Goal: Communication & Community: Answer question/provide support

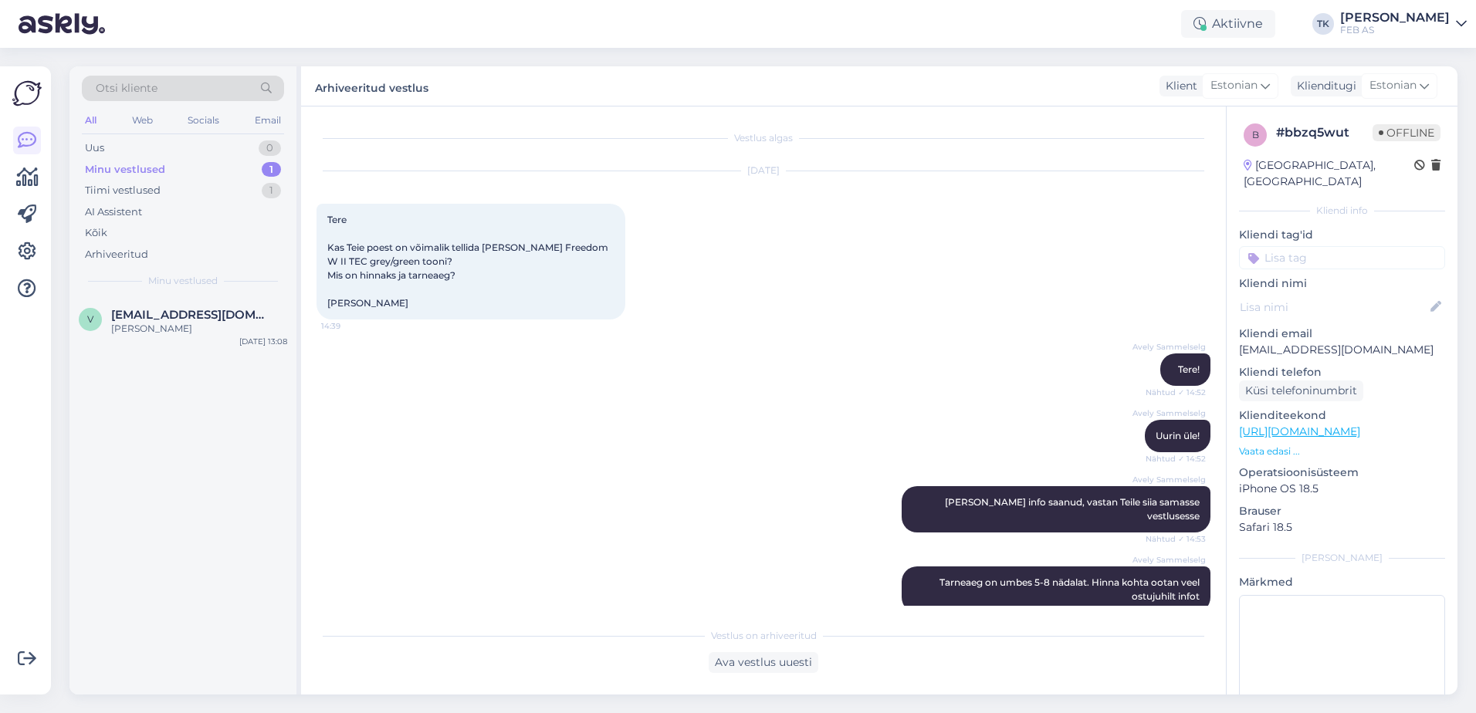
scroll to position [1860, 0]
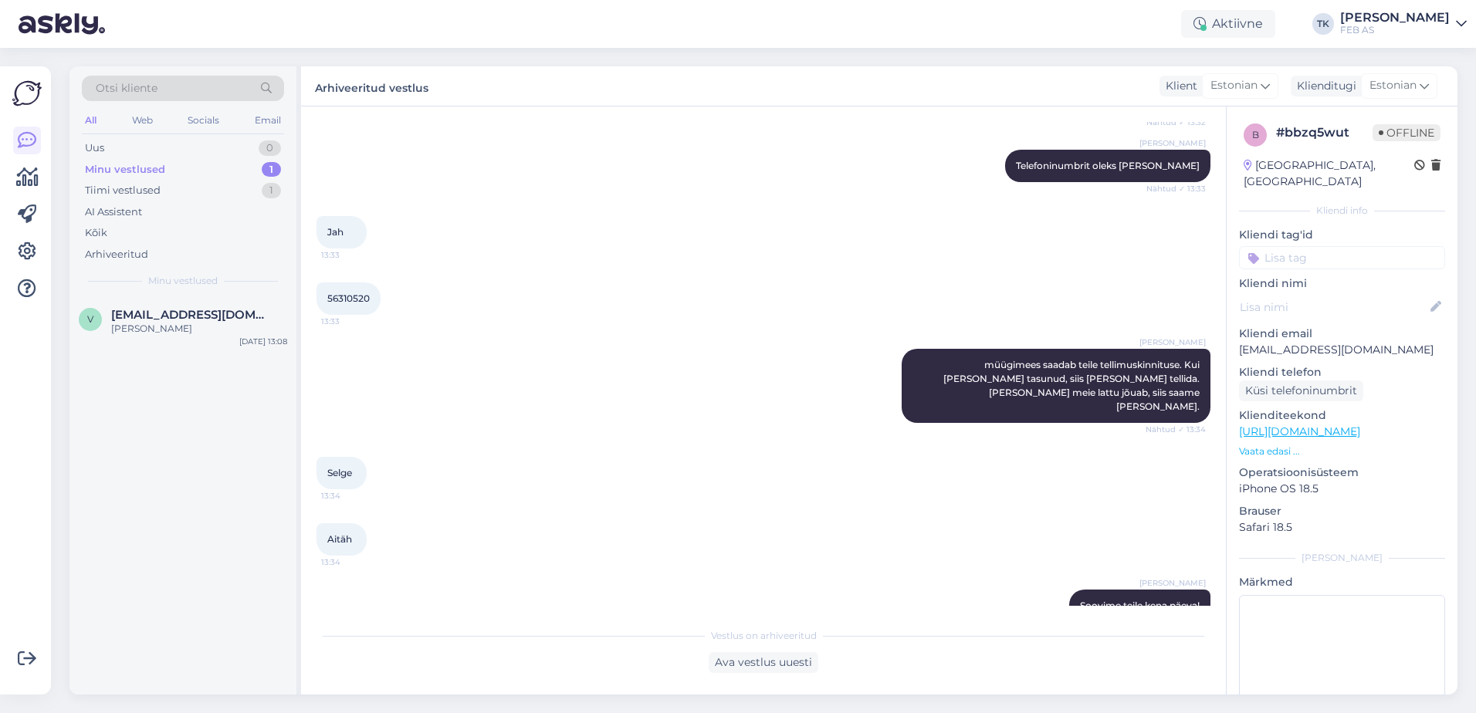
click at [1414, 26] on div "FEB AS" at bounding box center [1395, 30] width 110 height 12
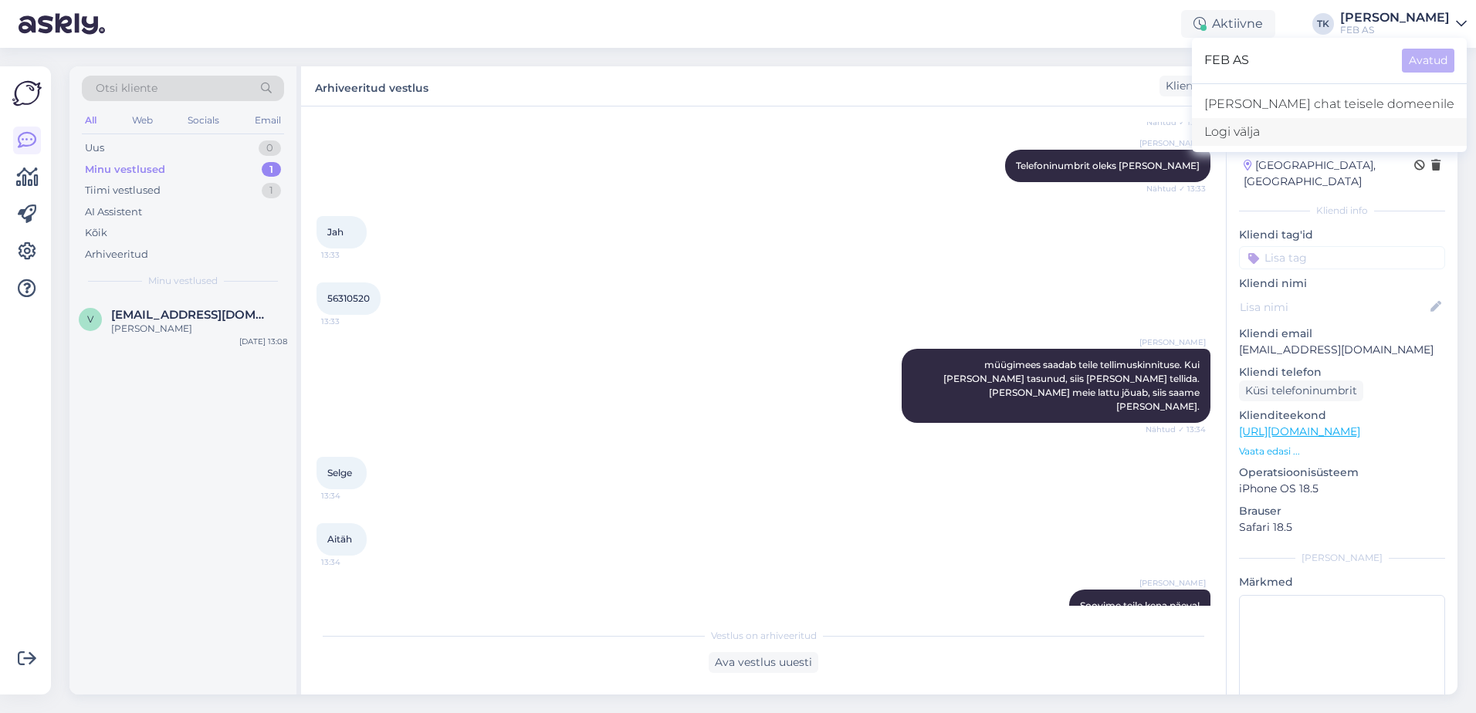
click at [1335, 140] on div "Logi välja" at bounding box center [1329, 132] width 275 height 28
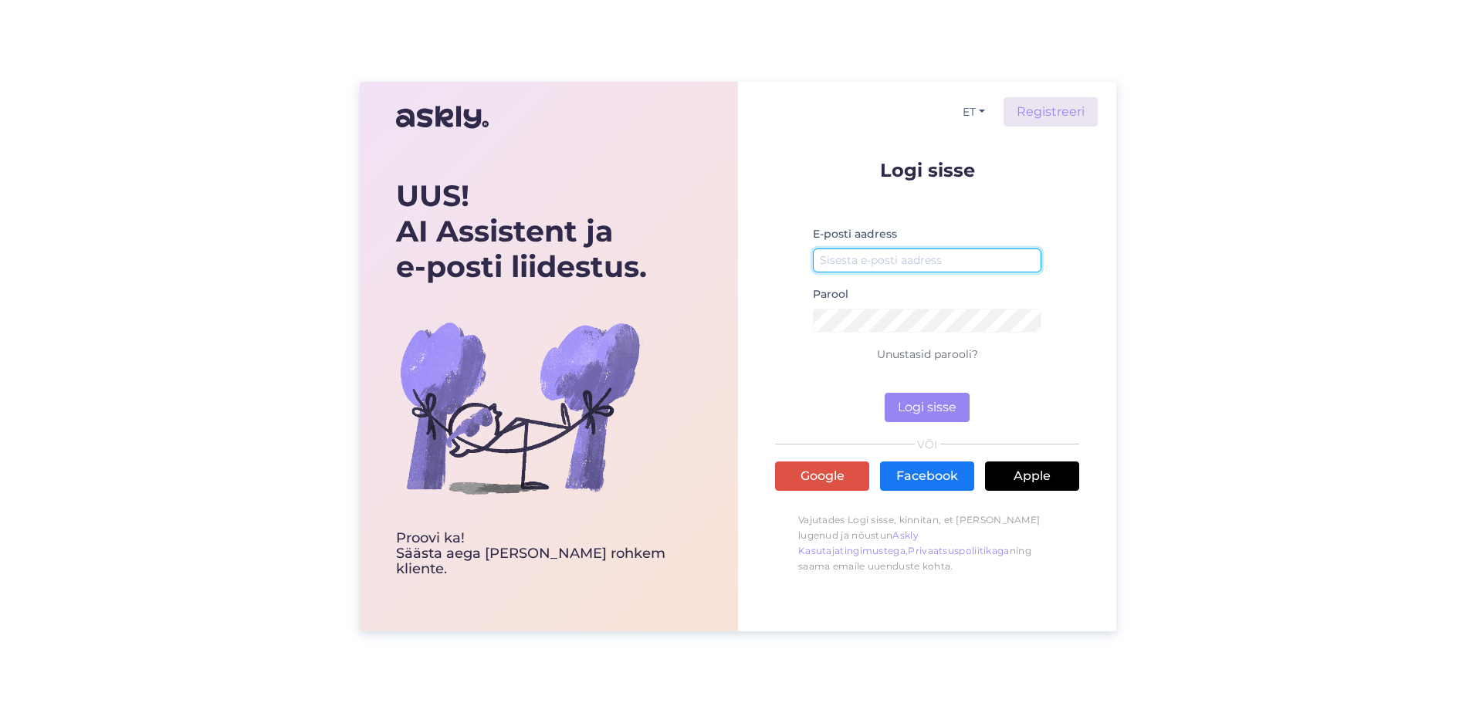
click at [881, 249] on input "email" at bounding box center [927, 261] width 228 height 24
type input "[EMAIL_ADDRESS][PERSON_NAME][DOMAIN_NAME]"
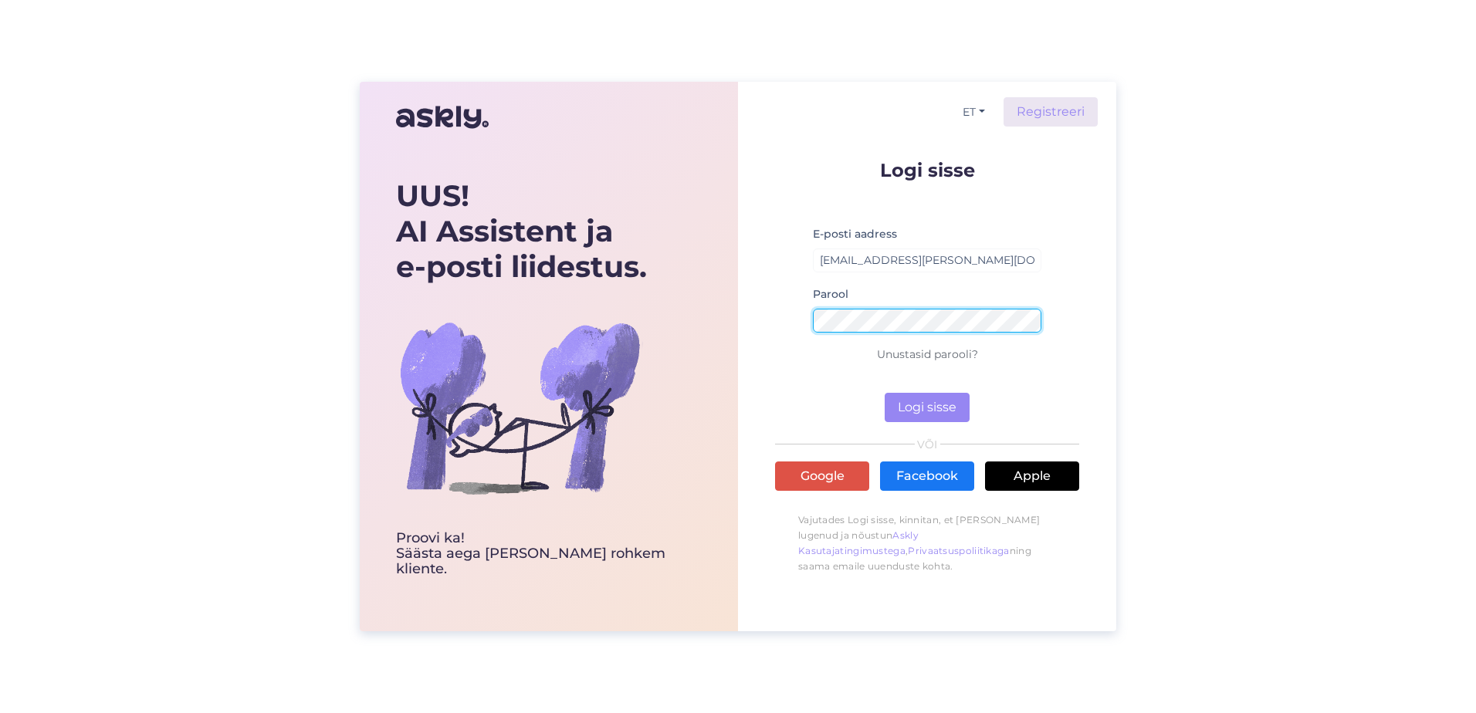
click at [885, 393] on button "Logi sisse" at bounding box center [927, 407] width 85 height 29
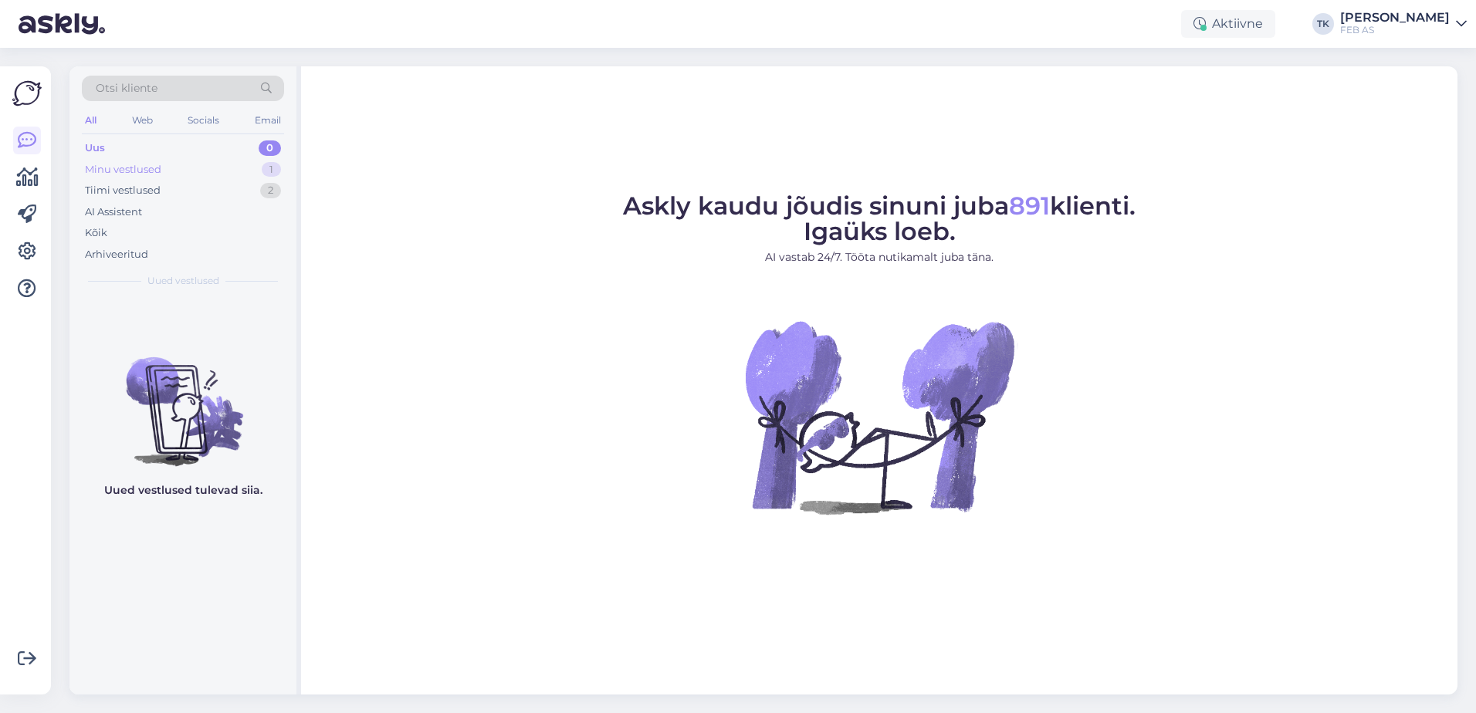
click at [132, 168] on div "Minu vestlused" at bounding box center [123, 169] width 76 height 15
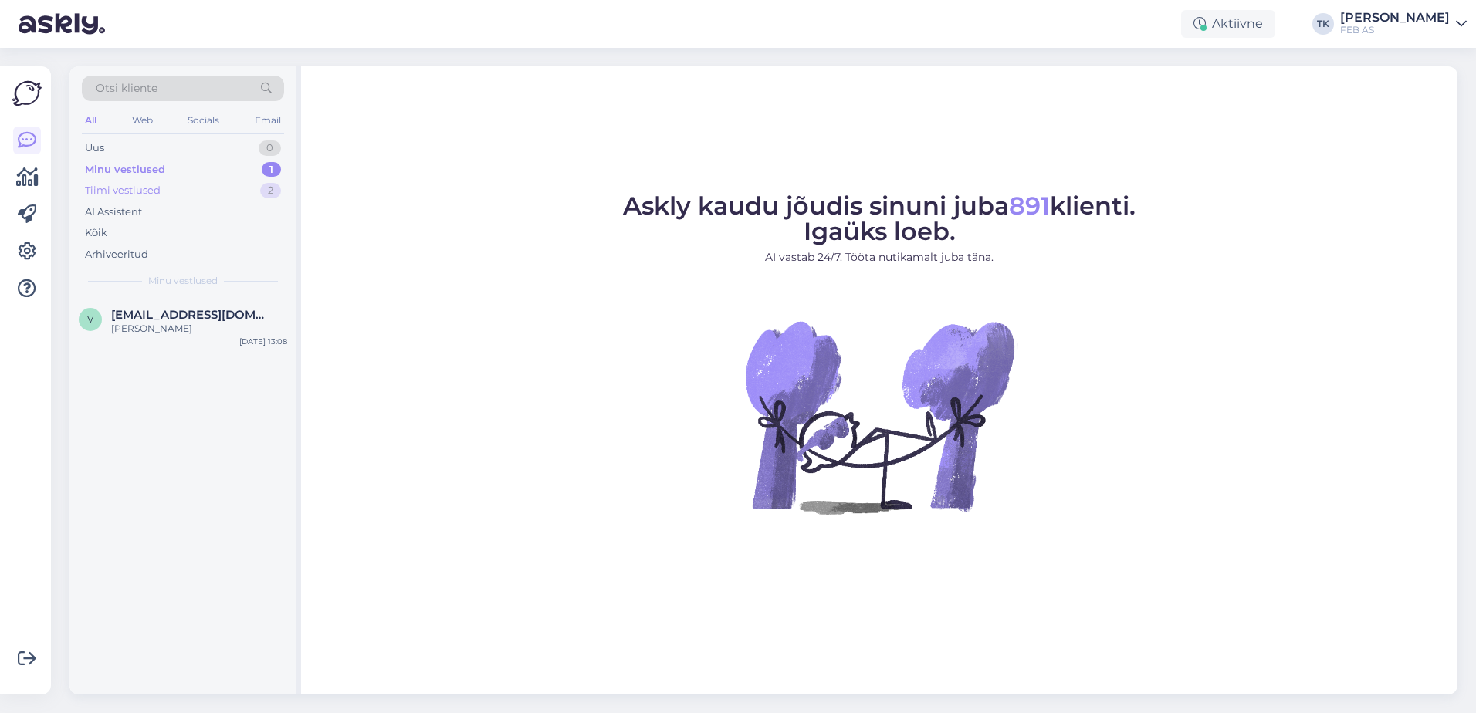
click at [216, 181] on div "Tiimi vestlused 2" at bounding box center [183, 191] width 202 height 22
click at [222, 159] on div "Minu vestlused 1" at bounding box center [183, 170] width 202 height 22
click at [161, 332] on div "[PERSON_NAME]" at bounding box center [199, 329] width 176 height 14
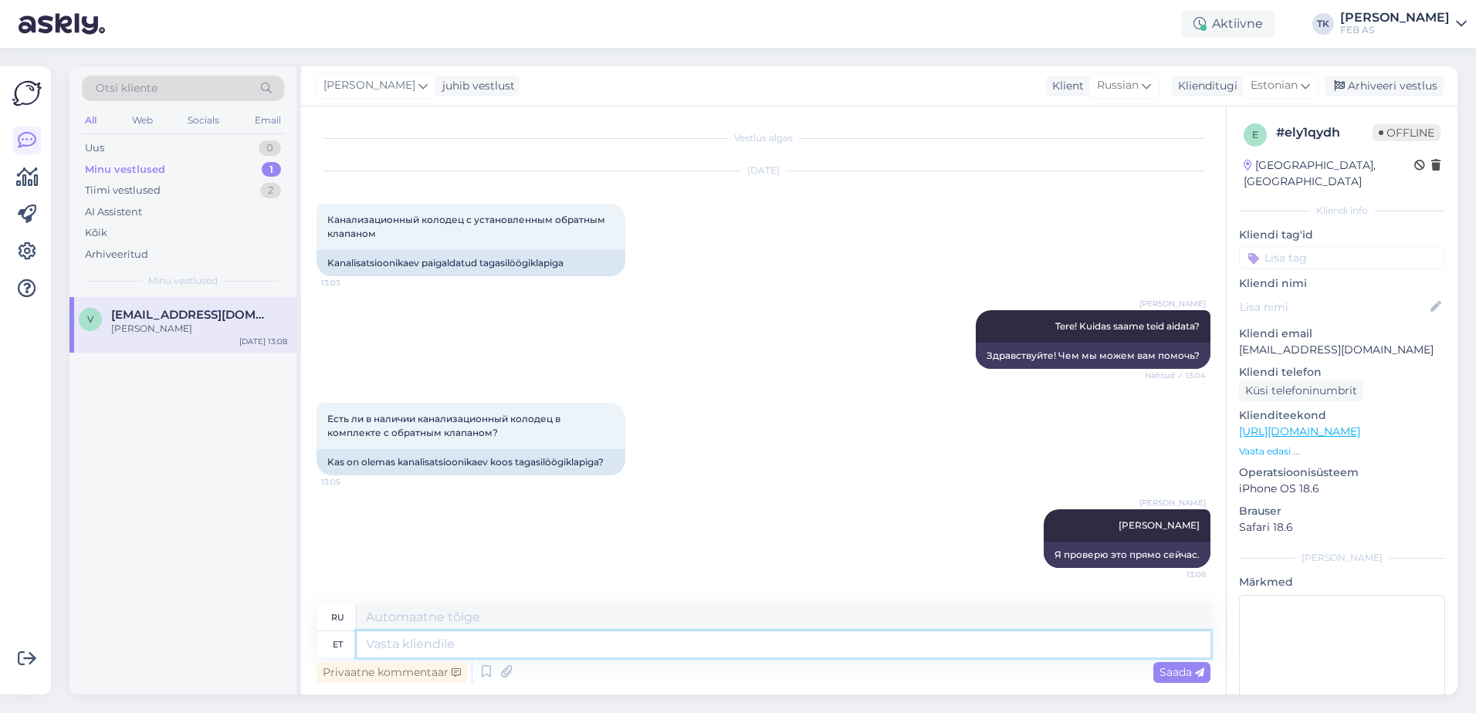
click at [639, 646] on textarea at bounding box center [784, 644] width 854 height 26
type textarea "Tere!"
type textarea "Привет!"
type textarea "Tere! Suhtlesin m"
type textarea "Привет! Я общался."
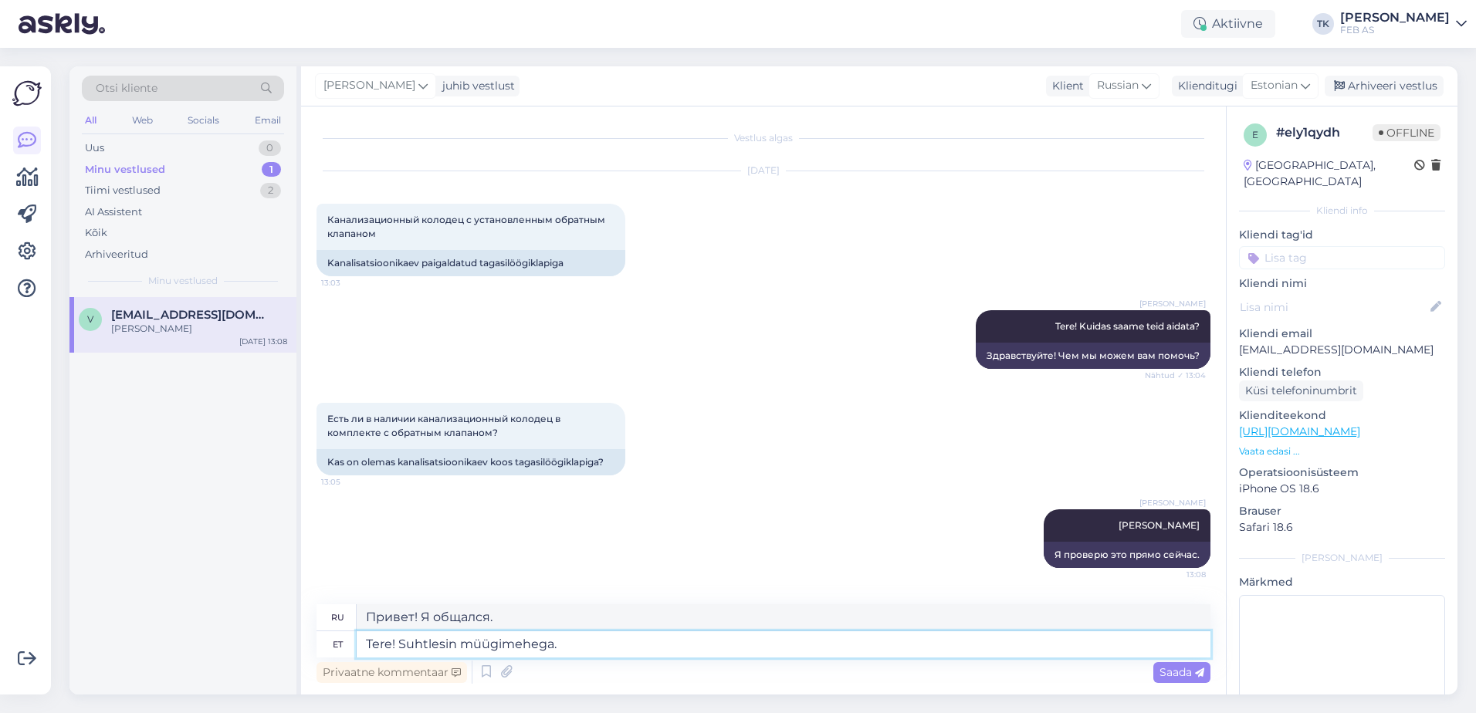
type textarea "Tere! Suhtlesin müügimehega."
type textarea "Здравствуйте! Я разговаривал с продавцом."
type textarea "Tere! Suhtlesin müügimehega. Ta"
type textarea "Здравствуйте! Я разговаривал с продавцом. Он..."
type textarea "Tere! Suhtlesin müügimehega. Ta ütles, et"
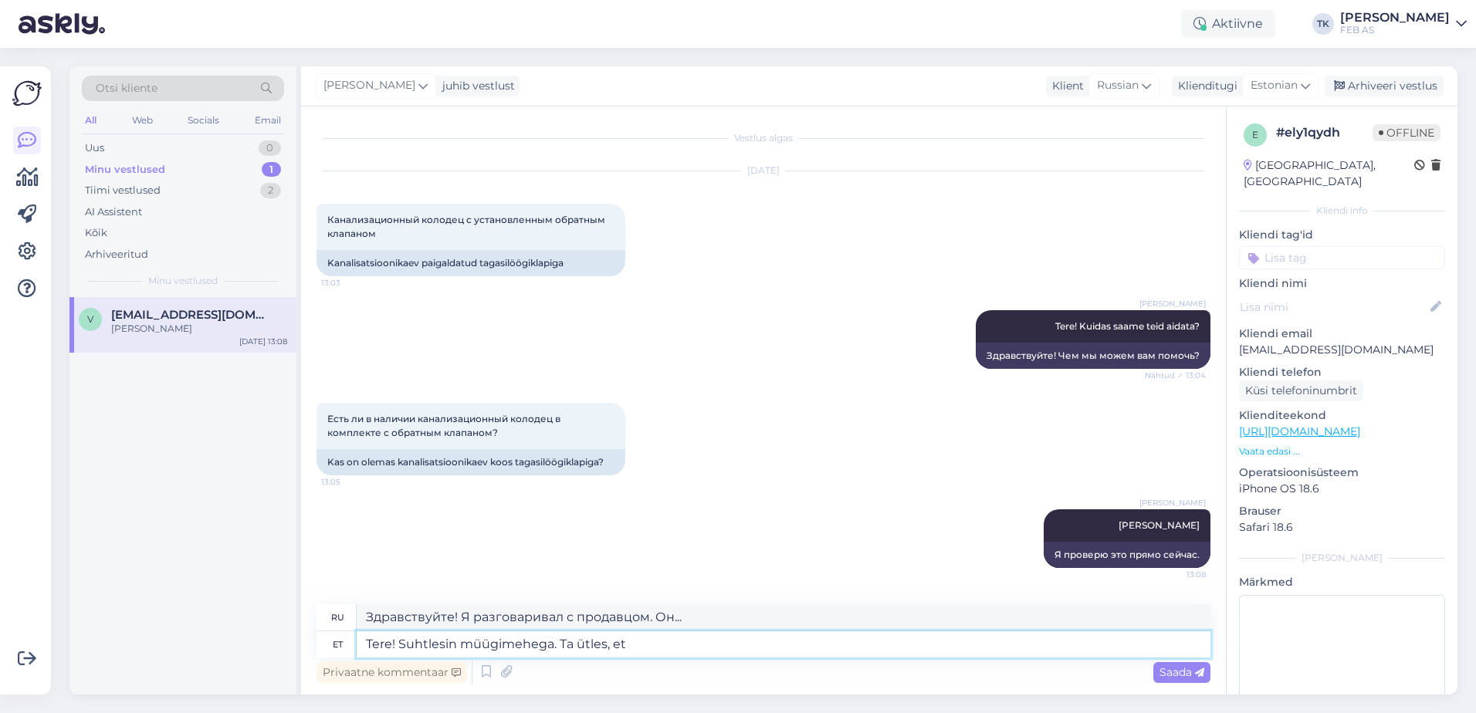
type textarea "Здравствуйте! Я поговорил с продавцом. Он сказал:"
type textarea "Tere! Suhtlesin müügimehega. Ta ütles, et"
type textarea "Здравствуйте! Я разговаривал с продавцом. Он сказал, что"
type textarea "Tere! Suhtlesin müügimehega. Ta ütles, et selleks, et"
type textarea "Здравствуйте! Я разговаривал с продавцом. Он сказал, что для этого..."
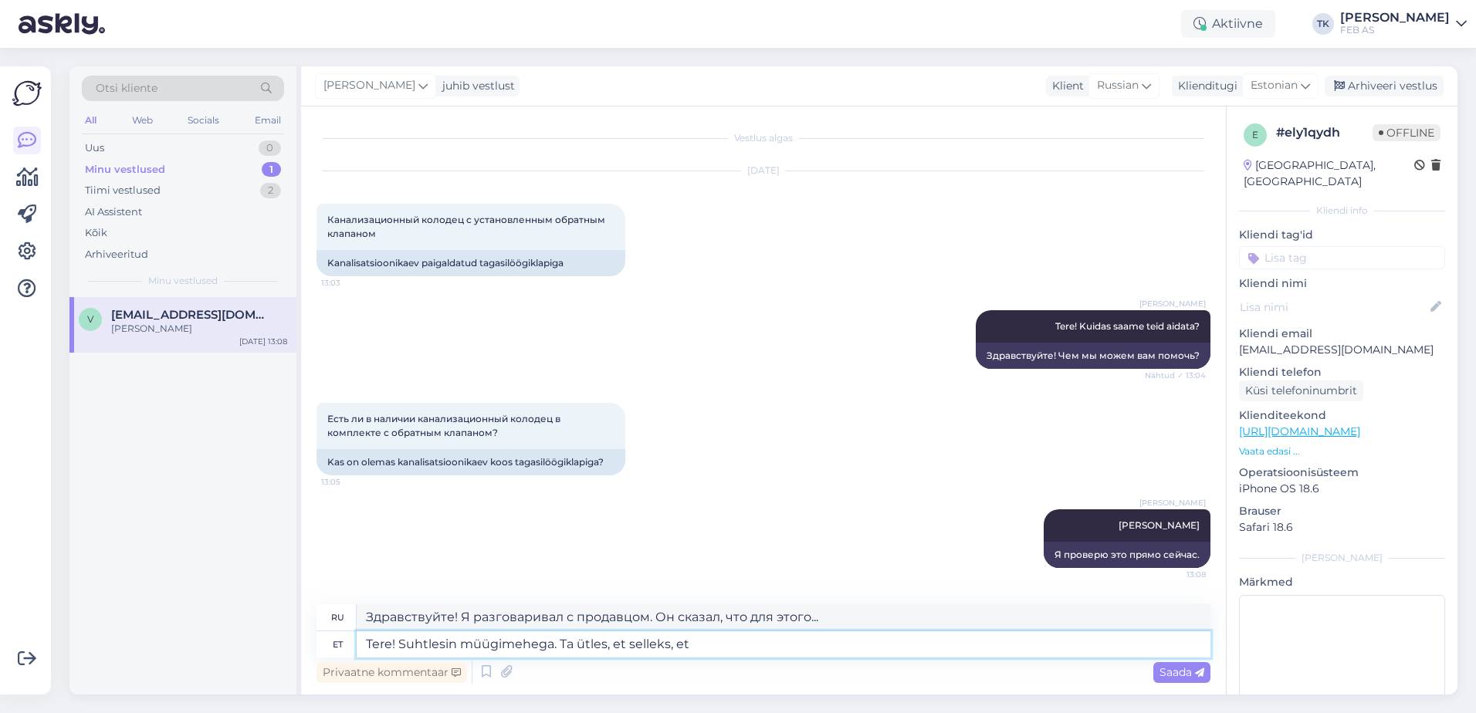
type textarea "Tere! Suhtlesin müügimehega. Ta ütles, et selleks, et s"
type textarea "Здравствуйте! Я разговаривал с продавцом. Он сказал, что для того, чтобы..."
type textarea "Tere! Suhtlesin müügimehega. Ta ütles, et selleks, et saaksime tei"
type textarea "Здравствуйте! Я разговаривал с продавцом. Он сказал, что для того, чтобы мы мог…"
type textarea "Tere! Suhtlesin müügimehega. Ta ütles, et selleks, et saaksime teile"
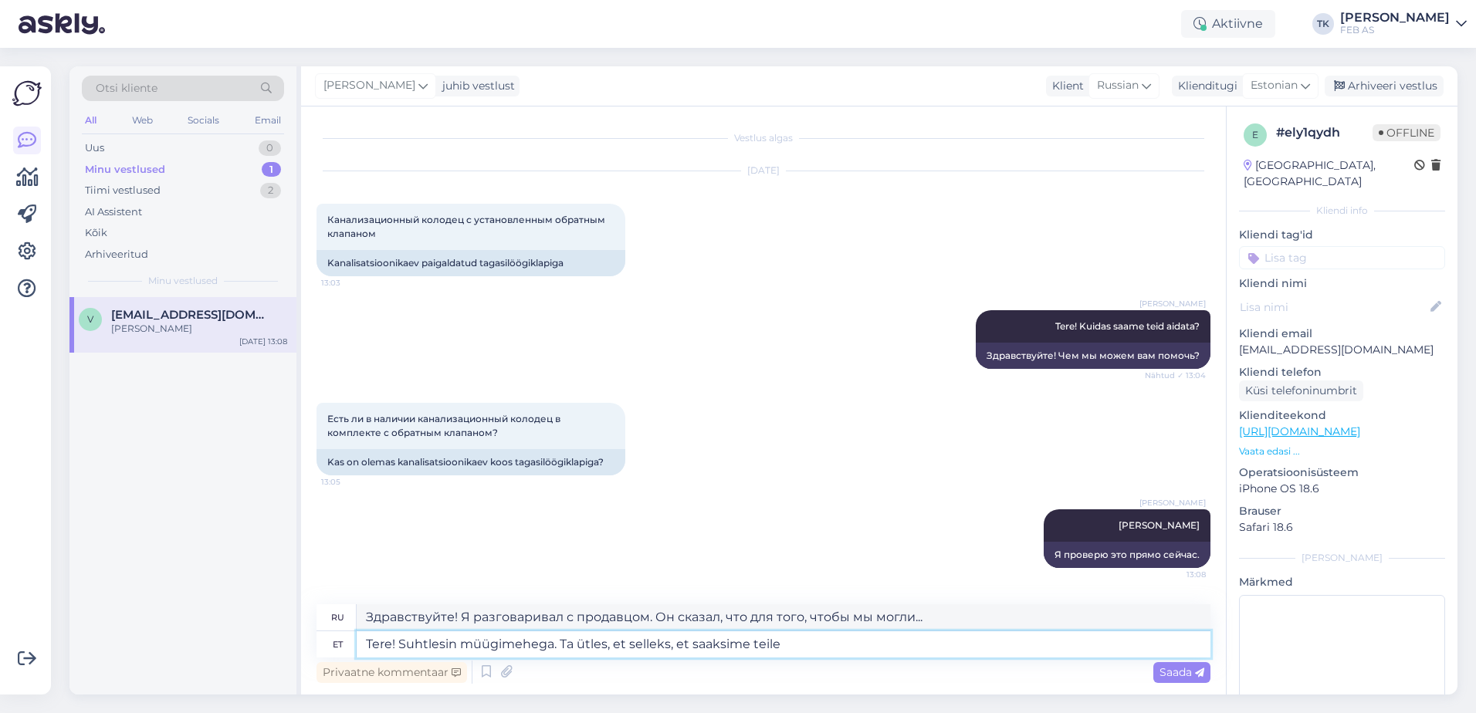
type textarea "Здравствуйте! Я разговаривал с продавцом. Он сказал, что для того, чтобы мы мог…"
type textarea "Tere! Suhtlesin müügimehega. Ta ütles, et selleks, et saaksime teile seda t"
type textarea "Здравствуйте! Я разговаривал с продавцом. Он сказал, что для того, чтобы мы мог…"
type textarea "Tere! Suhtlesin müügimehega. Ta ütles, et selleks, et saaksime teile seda toode…"
type textarea "Здравствуйте! Я разговаривал с продавцом. Он сказал, что для того, чтобы мы мог…"
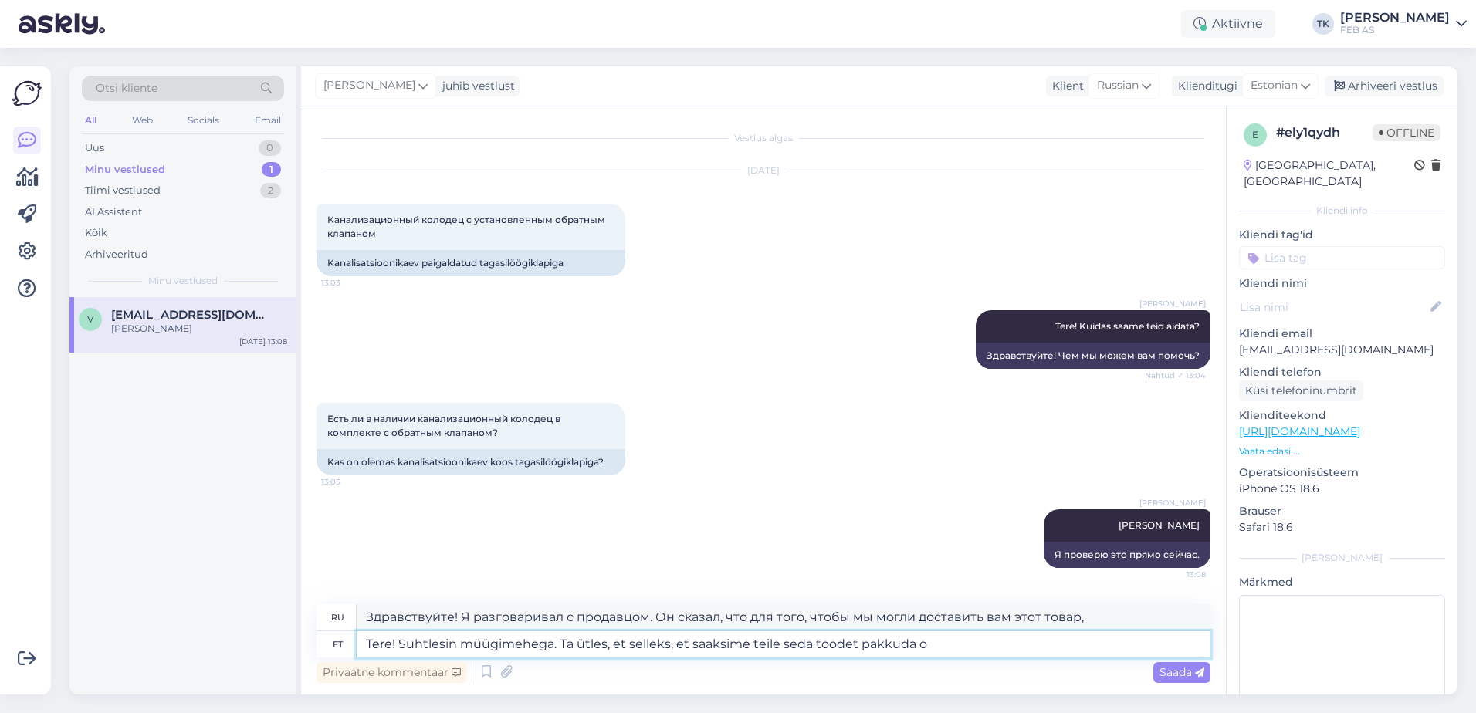
type textarea "Tere! Suhtlesin müügimehega. Ta ütles, et selleks, et saaksime teile seda toode…"
type textarea "Здравствуйте! Я разговаривал с продавцом. Он сказал, что для того, чтобы мы мог…"
type textarea "Tere! Suhtlesin müügimehega. Ta ütles, et selleks, et saaksime teile seda toode…"
type textarea "Здравствуйте! Я разговаривал с продавцом. Он сказал, что для того, чтобы мы мог…"
type textarea "Tere! Suhtlesin müügimehega. Ta ütles, et selleks, et saaksime teile seda toode…"
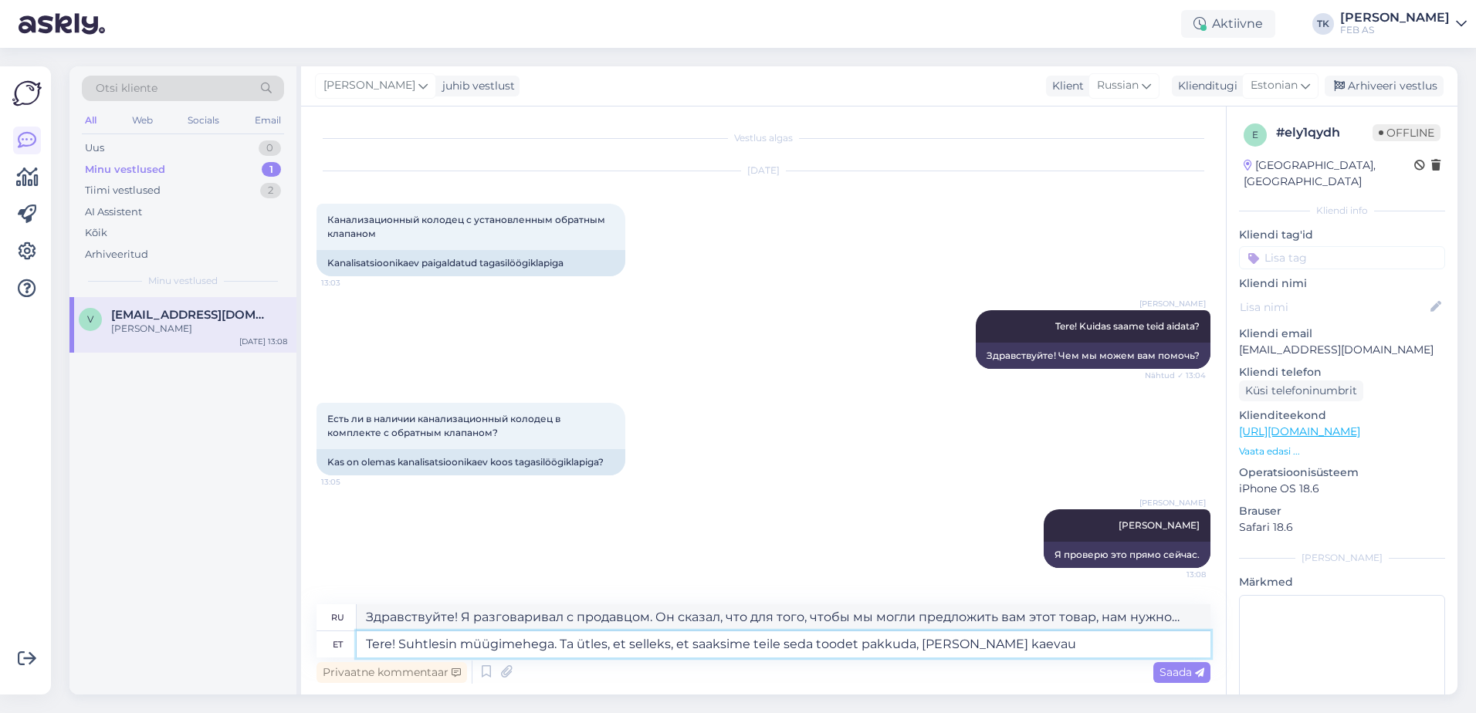
type textarea "Здравствуйте! Я разговаривал с продавцом. Он сказал, что для того, чтобы предло…"
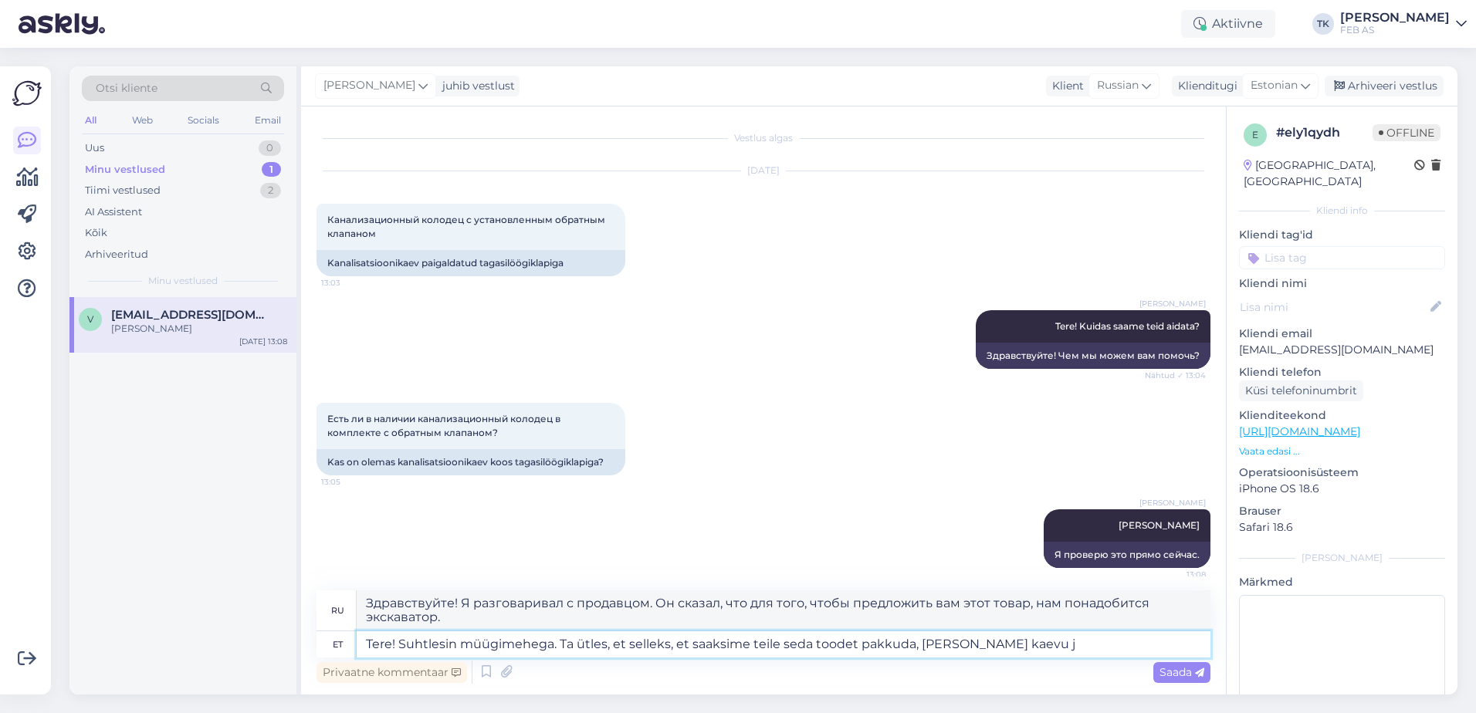
type textarea "Tere! Suhtlesin müügimehega. Ta ütles, et selleks, et saaksime teile seda toode…"
type textarea "Здравствуйте! Я разговаривал с продавцом. Он сказал, что для того, чтобы предло…"
type textarea "Tere! Suhtlesin müügimehega. Ta ütles, et selleks, et saaksime teile seda toode…"
type textarea "Здравствуйте! Я разговаривал с продавцом. Он сказал, что для того, чтобы предло…"
type textarea "Tere! Suhtlesin müügimehega. Ta ütles, et selleks, et saaksime teile seda toode…"
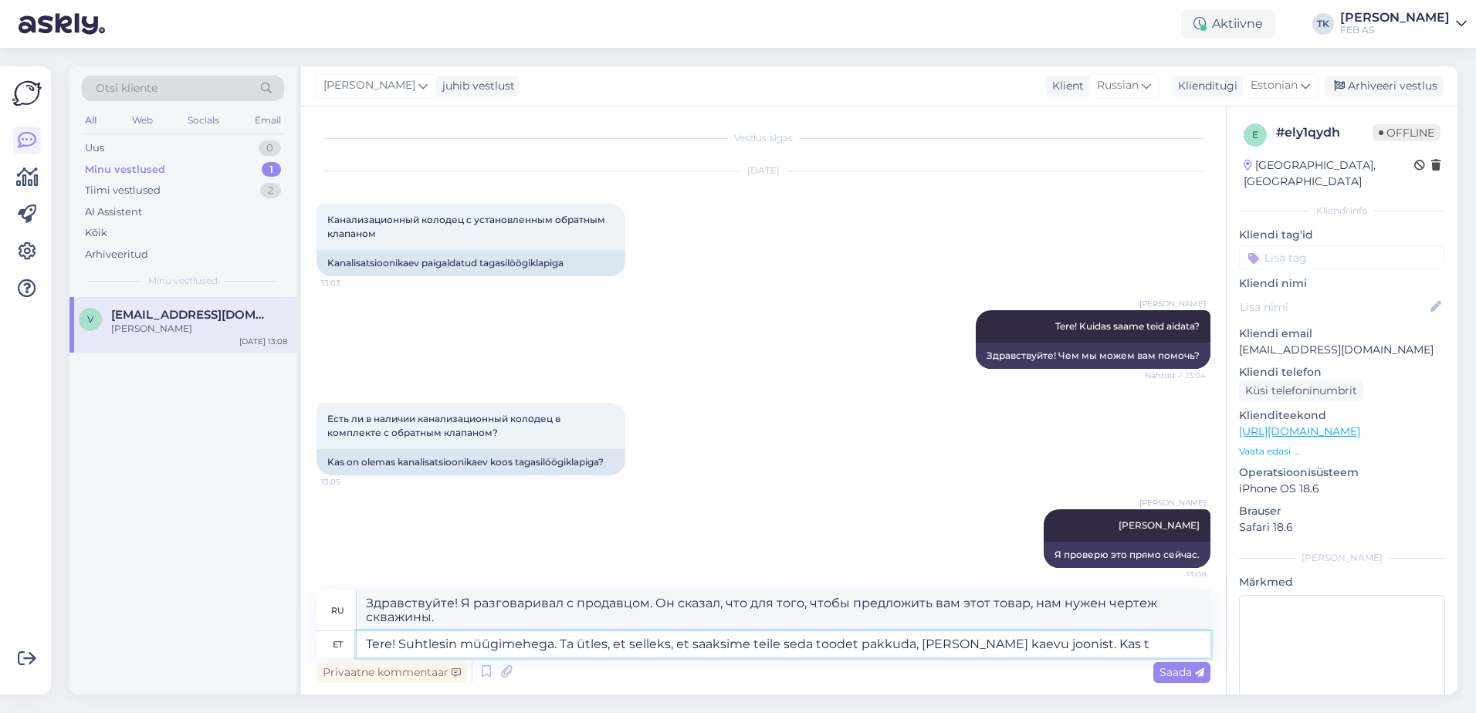
type textarea "Здравствуйте! Я разговаривал с продавцом. Он сказал, что для того, чтобы мы мог…"
type textarea "Tere! Suhtlesin müügimehega. Ta ütles, et selleks, et saaksime teile seda toode…"
type textarea "Здравствуйте! Я разговаривал с продавцом. Он сказал, что для того, чтобы мы мог…"
type textarea "Tere! Suhtlesin müügimehega. Ta ütles, et selleks, et saaksime teile seda toode…"
type textarea "Здравствуйте! Я разговаривал с продавцом. Он сказал, что для того, чтобы мы мог…"
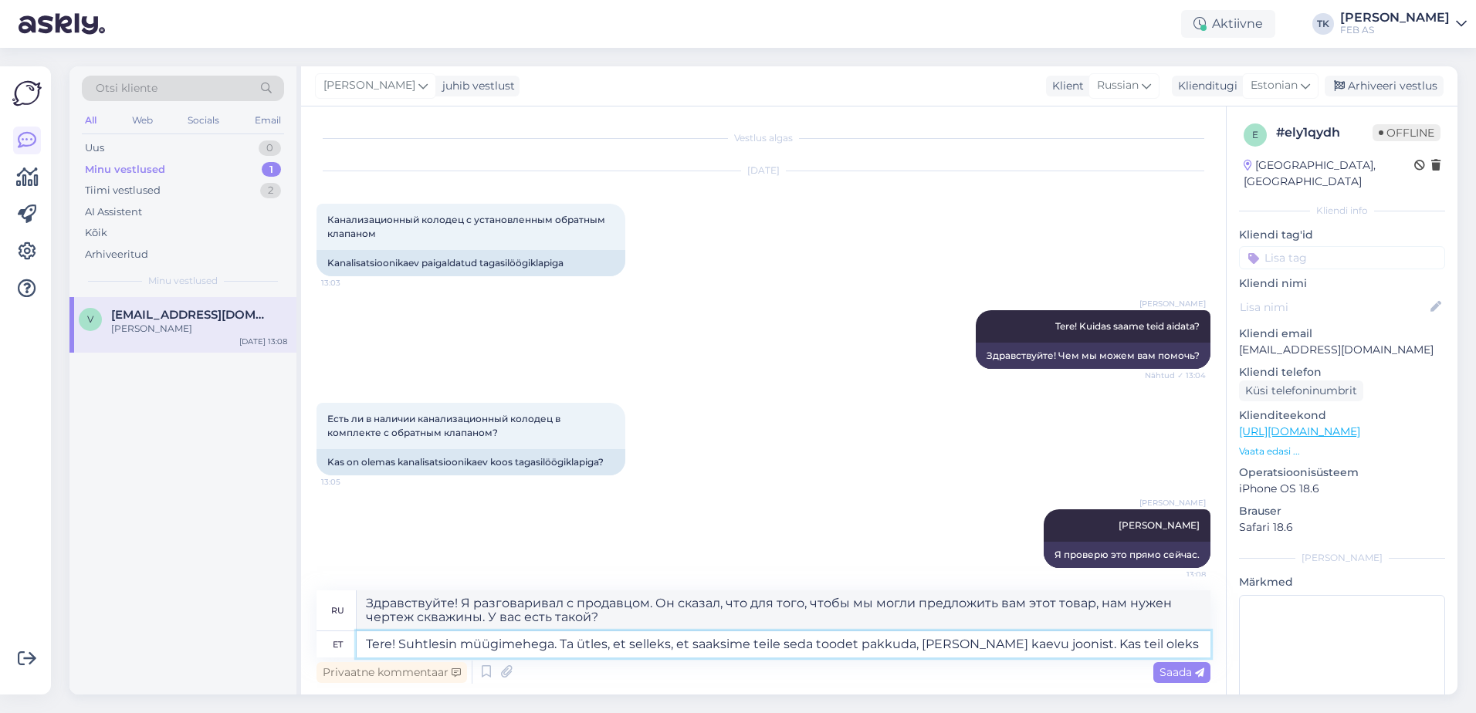
type textarea "Tere! Suhtlesin müügimehega. Ta ütles, et selleks, et saaksime teile seda toode…"
type textarea "Здравствуйте! Я разговаривал с продавцом. Он сказал, что для того, чтобы мы мог…"
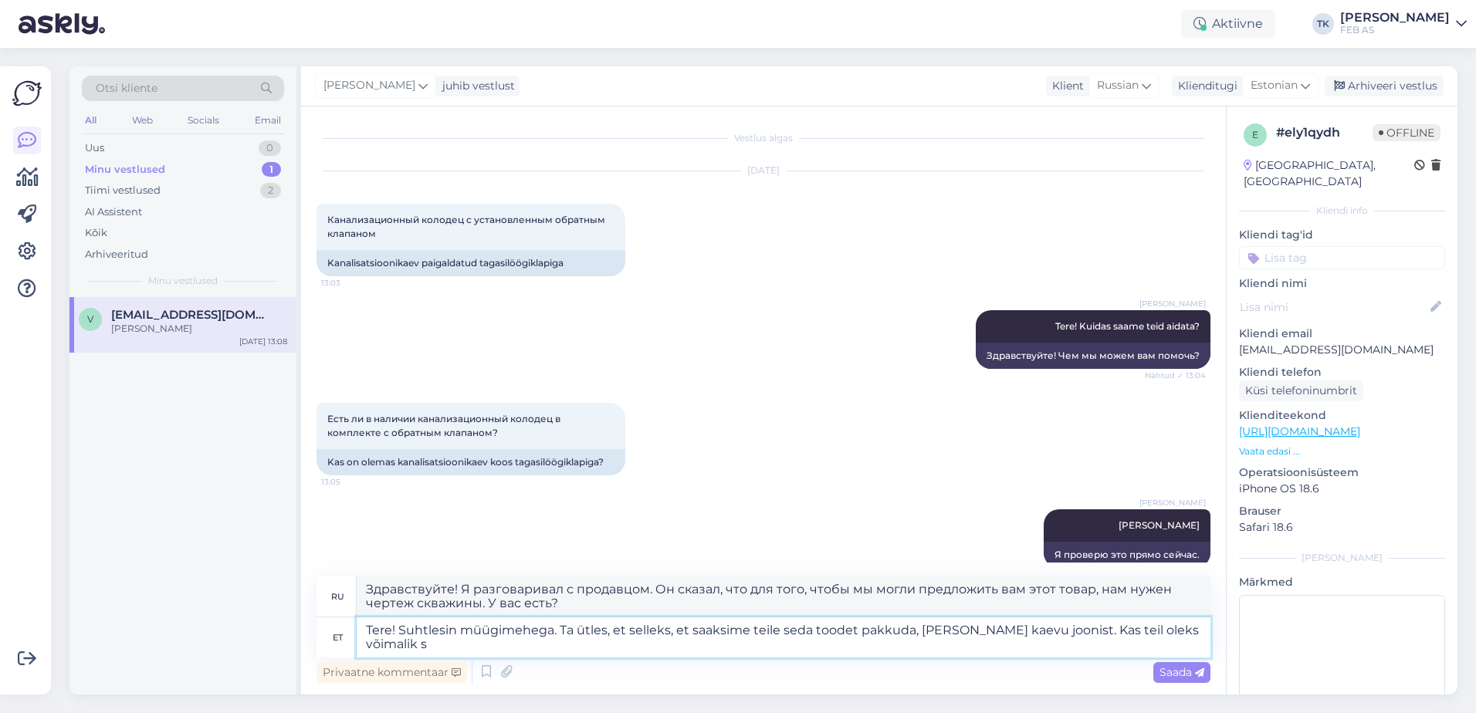
type textarea "Tere! Suhtlesin müügimehega. Ta ütles, et selleks, et saaksime teile seda toode…"
type textarea "Здравствуйте! Я разговаривал с продавцом. Он сказал, что для того, чтобы мы мог…"
type textarea "Tere! Suhtlesin müügimehega. Ta ütles, et selleks, et saaksime teile seda toode…"
type textarea "Здравствуйте! Я разговаривал с продавцом. Он сказал, что для того, чтобы мы мог…"
type textarea "Tere! Suhtlesin müügimehega. Ta ütles, et selleks, et saaksime teile seda toode…"
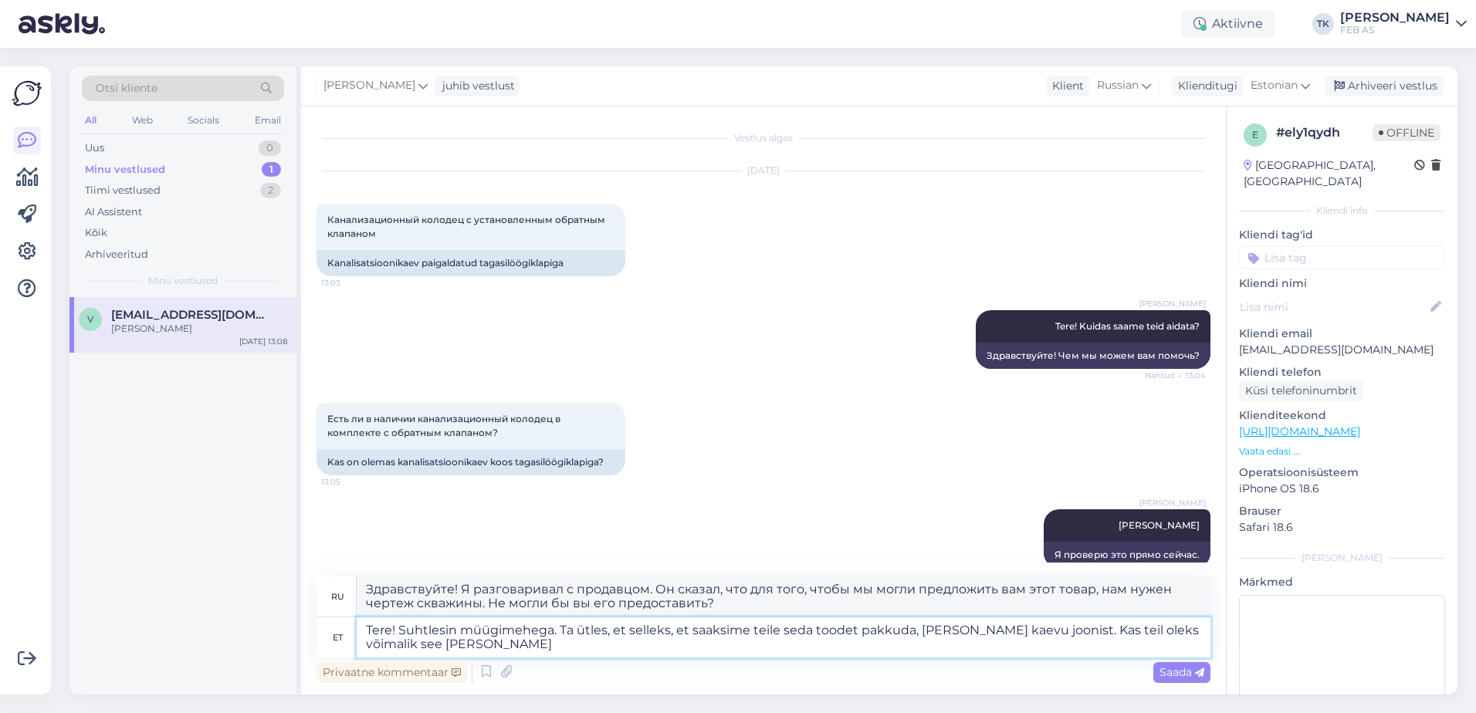
type textarea "Здравствуйте! Я разговаривал с продавцом. Он сказал, что для того, чтобы мы мог…"
type textarea "Tere! Suhtlesin müügimehega. Ta ütles, et selleks, et saaksime teile seda toode…"
type textarea "Здравствуйте! Я разговаривал с продавцом. Он сказал, что для того, чтобы мы мог…"
type textarea "Tere! Suhtlesin müügimehega. Ta ütles, et selleks, et saaksime teile seda toode…"
type textarea "Здравствуйте! Я разговаривал с продавцом. Он сказал, что для того, чтобы мы мог…"
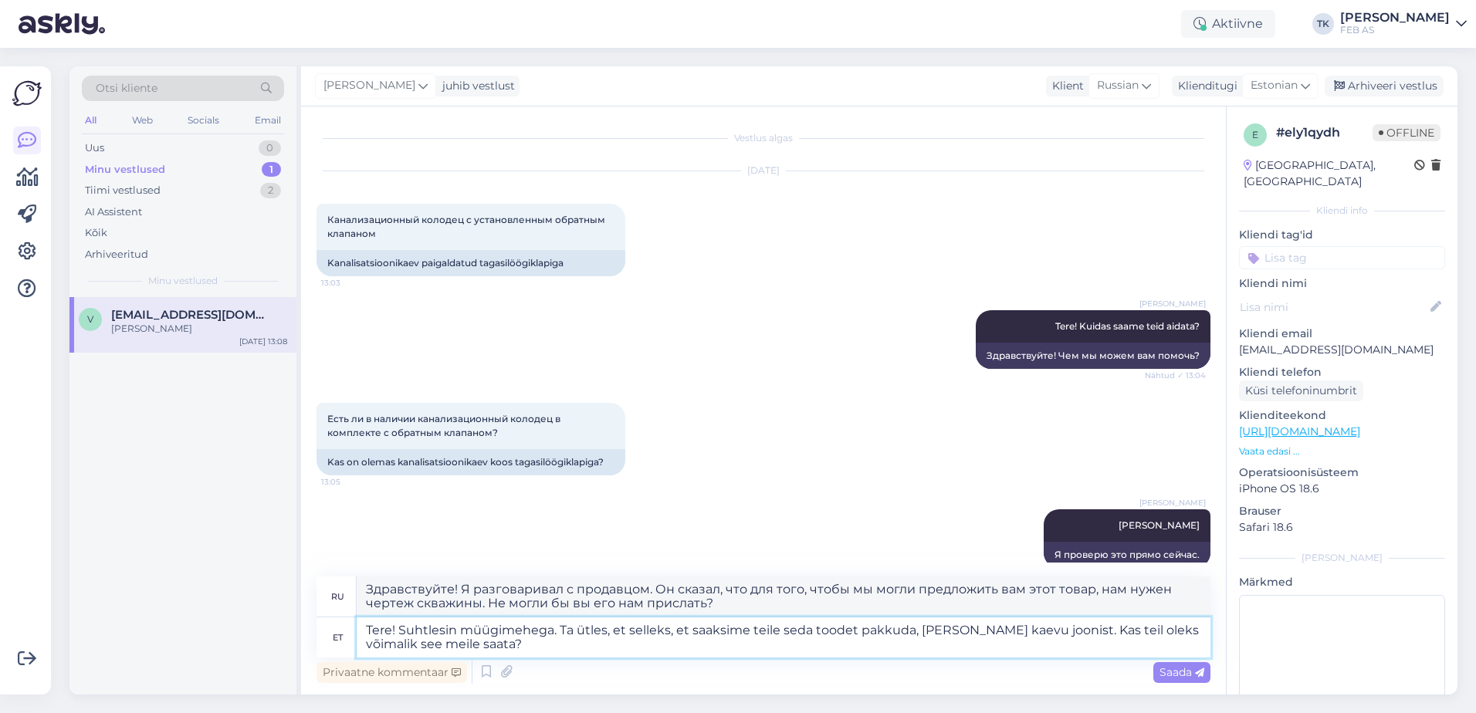
type textarea "Tere! Suhtlesin müügimehega. Ta ütles, et selleks, et saaksime teile seda toode…"
drag, startPoint x: 716, startPoint y: 604, endPoint x: 358, endPoint y: 581, distance: 358.9
click at [356, 581] on div "ru Здравствуйте! Я разговаривал с продавцом. Он сказал, что для того, чтобы мы …" at bounding box center [764, 597] width 894 height 41
click at [824, 612] on textarea "Здравствуйте! Я разговаривал с продавцом. Он сказал, что для того, чтобы мы мог…" at bounding box center [784, 597] width 854 height 40
click at [1179, 677] on span "Saada" at bounding box center [1181, 672] width 45 height 14
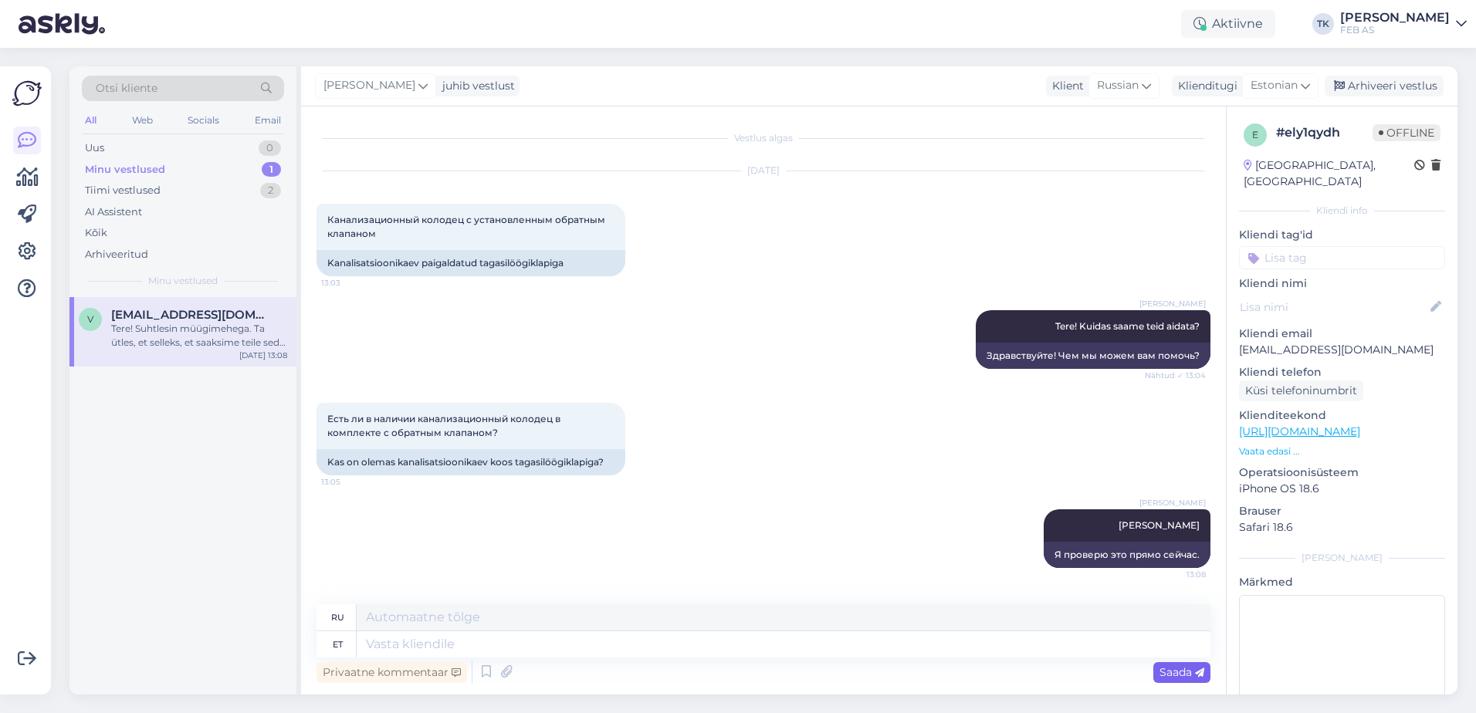
scroll to position [189, 0]
